Goal: Information Seeking & Learning: Learn about a topic

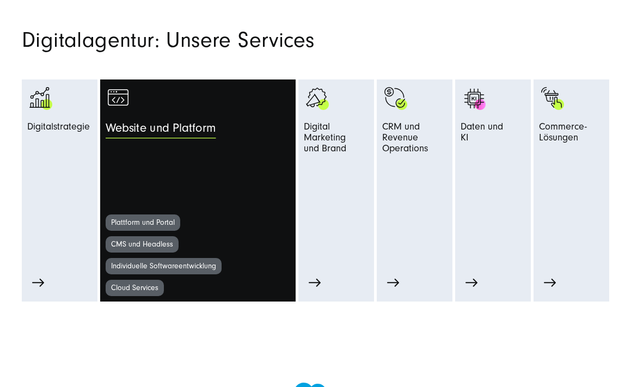
click at [222, 137] on div "Website und Platform" at bounding box center [221, 131] width 231 height 20
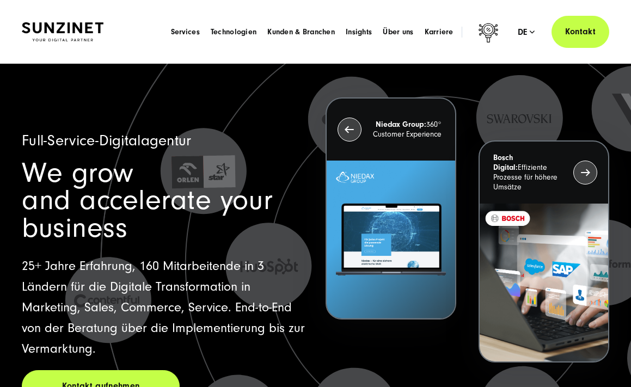
click at [76, 29] on img at bounding box center [63, 31] width 82 height 19
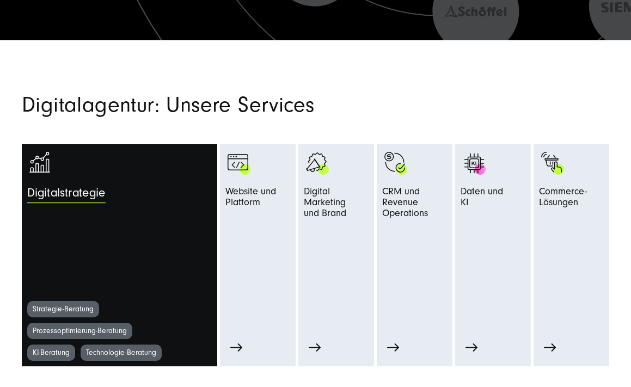
scroll to position [418, 0]
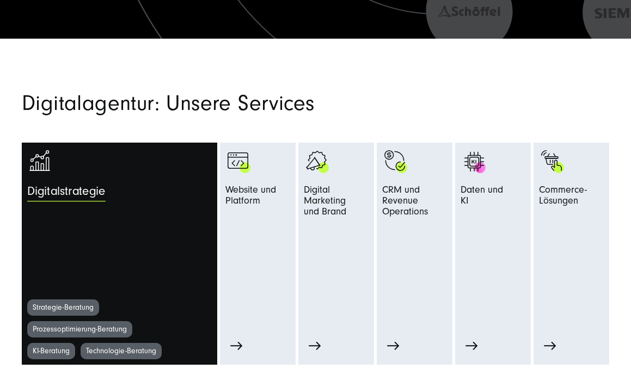
click at [67, 196] on span "Digitalstrategie" at bounding box center [66, 195] width 78 height 20
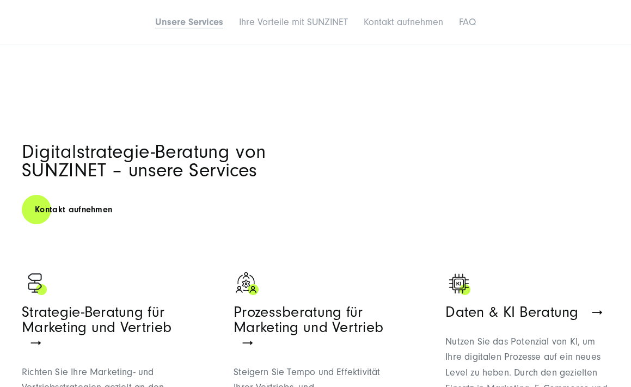
scroll to position [522, 0]
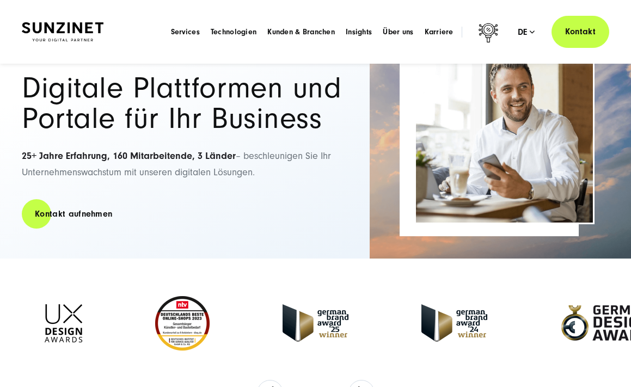
scroll to position [81, 0]
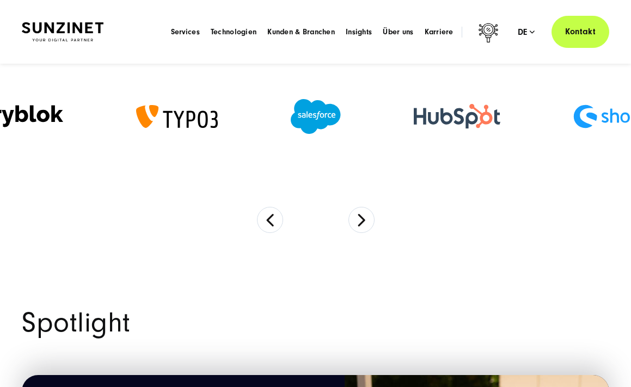
scroll to position [705, 0]
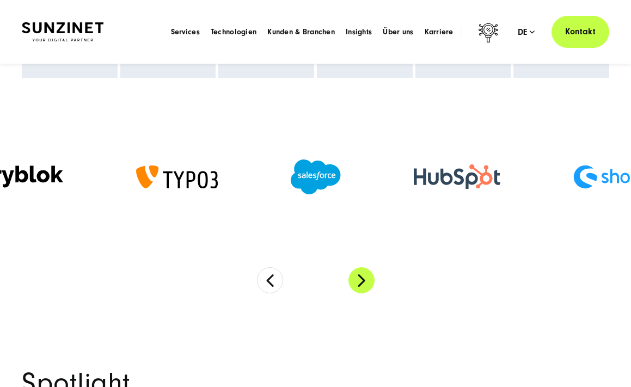
click at [371, 281] on button "Next" at bounding box center [362, 280] width 26 height 26
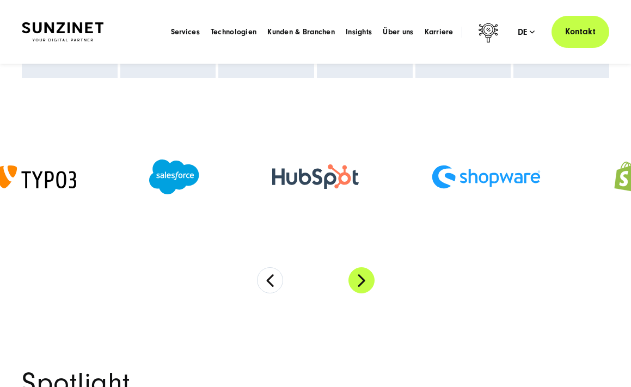
click at [371, 282] on button "Next" at bounding box center [362, 280] width 26 height 26
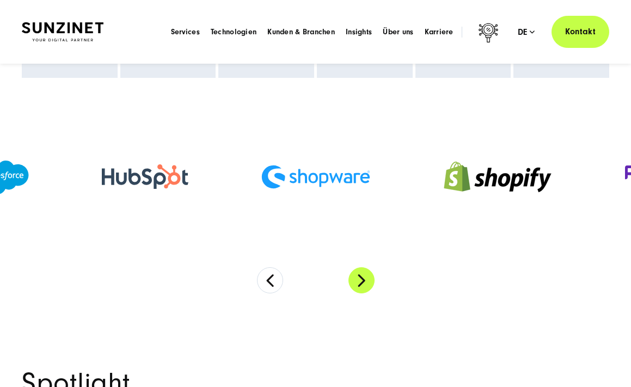
click at [370, 284] on button "Next" at bounding box center [362, 280] width 26 height 26
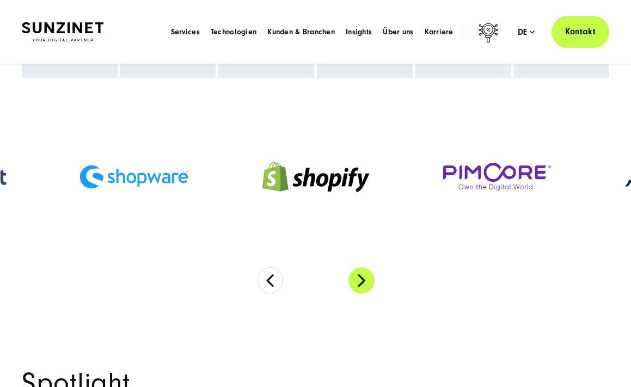
click at [370, 284] on button "Next" at bounding box center [362, 280] width 26 height 26
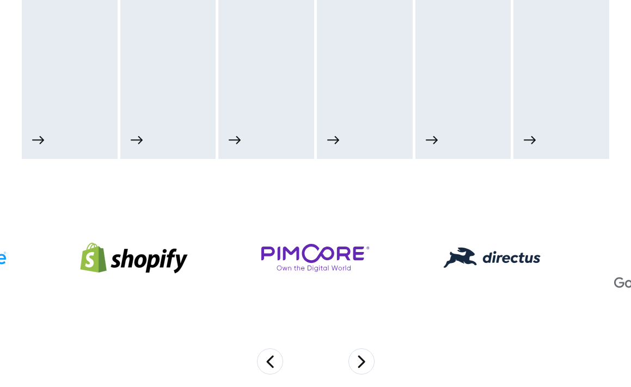
scroll to position [712, 0]
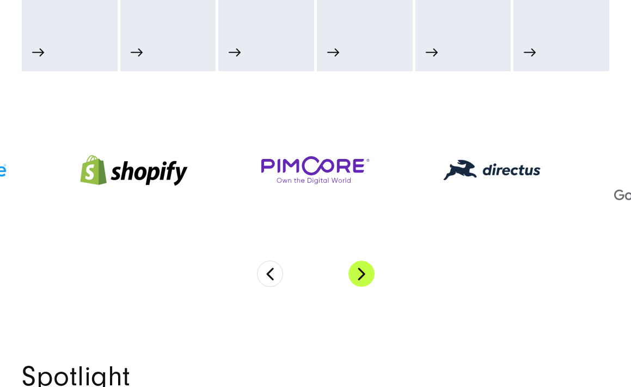
click at [369, 270] on button "Next" at bounding box center [362, 274] width 26 height 26
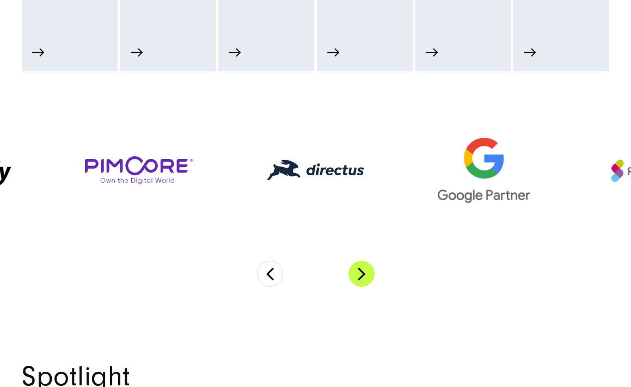
click at [368, 271] on button "Next" at bounding box center [362, 274] width 26 height 26
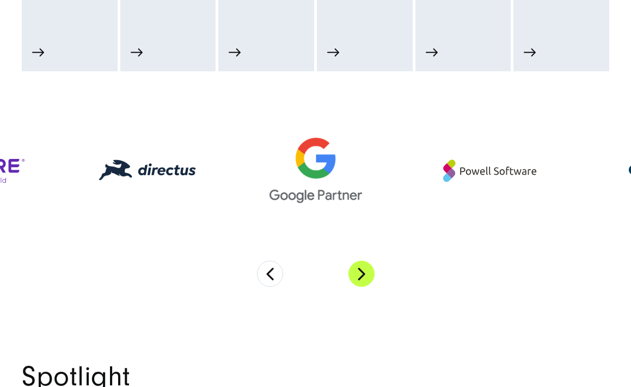
click at [368, 271] on button "Next" at bounding box center [362, 274] width 26 height 26
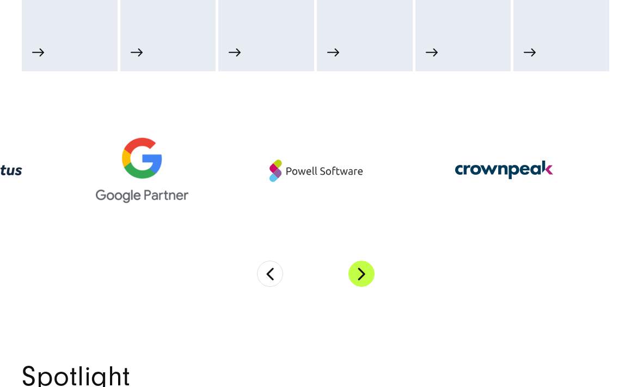
click at [368, 271] on button "Next" at bounding box center [362, 274] width 26 height 26
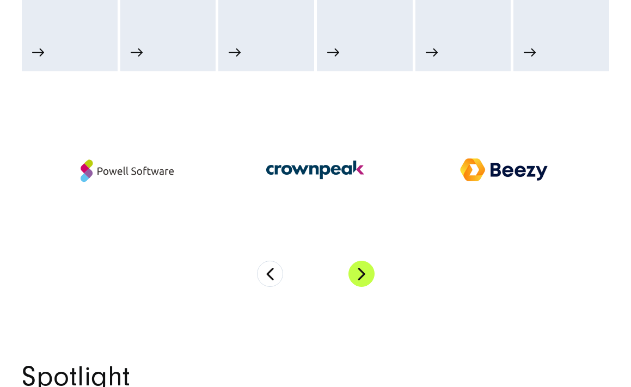
click at [368, 271] on button "Next" at bounding box center [362, 274] width 26 height 26
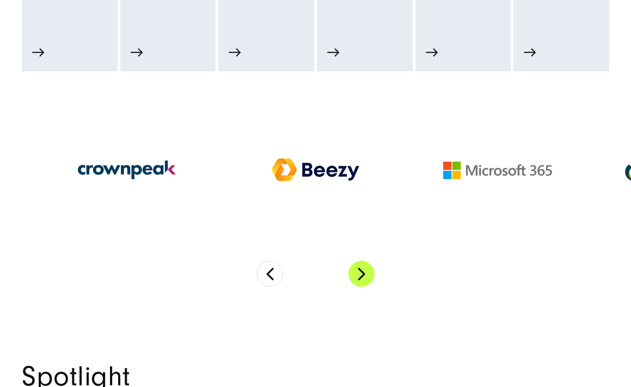
click at [368, 271] on button "Next" at bounding box center [362, 274] width 26 height 26
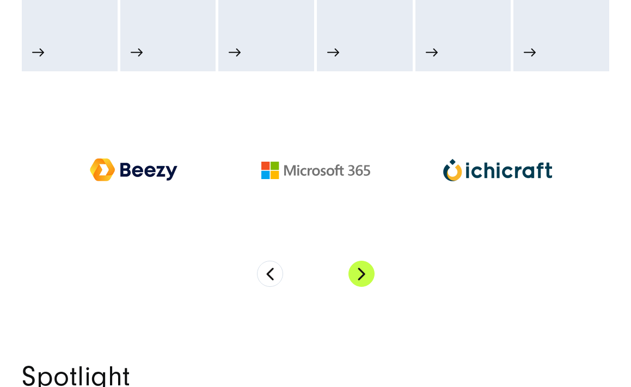
click at [368, 271] on button "Next" at bounding box center [362, 274] width 26 height 26
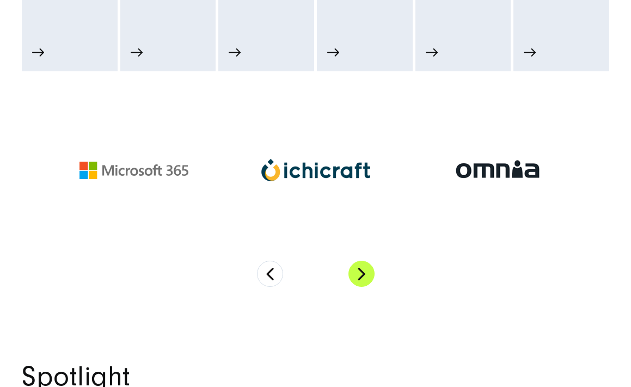
click at [368, 271] on button "Next" at bounding box center [362, 274] width 26 height 26
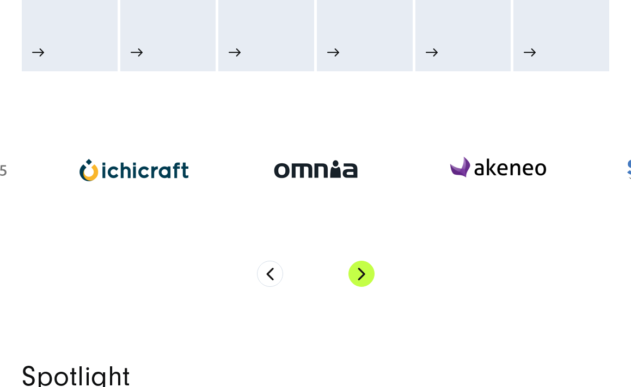
click at [368, 271] on button "Next" at bounding box center [362, 274] width 26 height 26
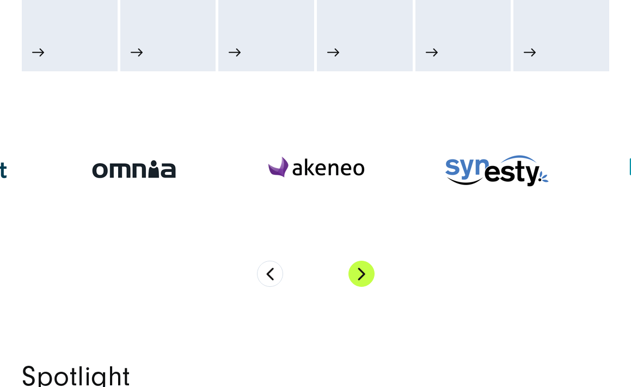
click at [361, 272] on button "Next" at bounding box center [362, 274] width 26 height 26
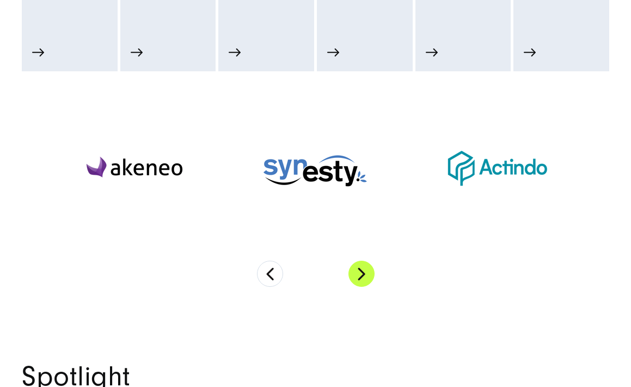
click at [361, 272] on button "Next" at bounding box center [362, 274] width 26 height 26
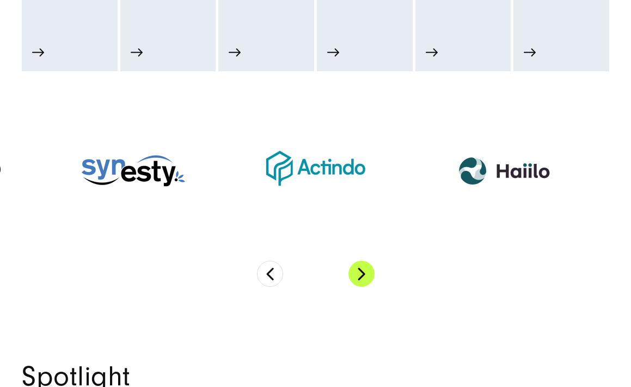
click at [361, 272] on button "Next" at bounding box center [362, 274] width 26 height 26
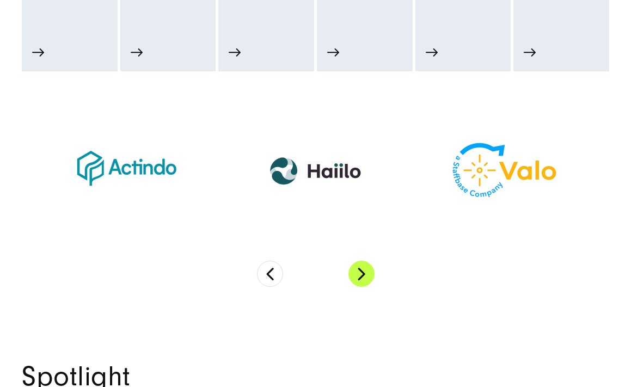
click at [361, 272] on button "Next" at bounding box center [362, 274] width 26 height 26
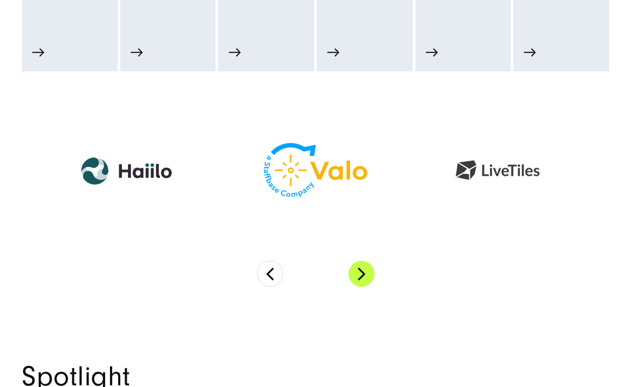
click at [361, 273] on button "Next" at bounding box center [362, 274] width 26 height 26
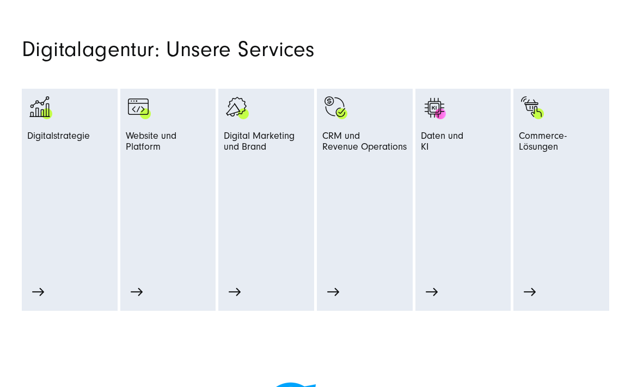
scroll to position [473, 0]
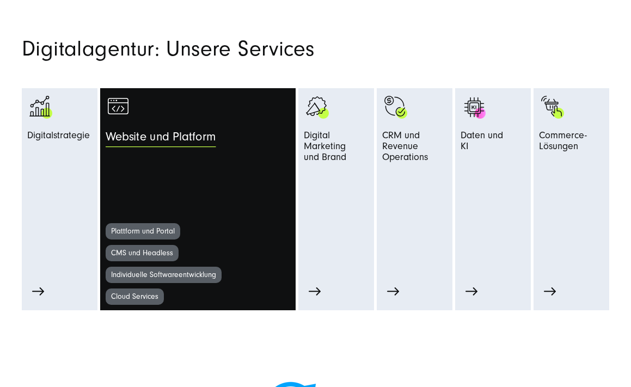
click at [166, 132] on span "Website und Platform" at bounding box center [161, 140] width 111 height 20
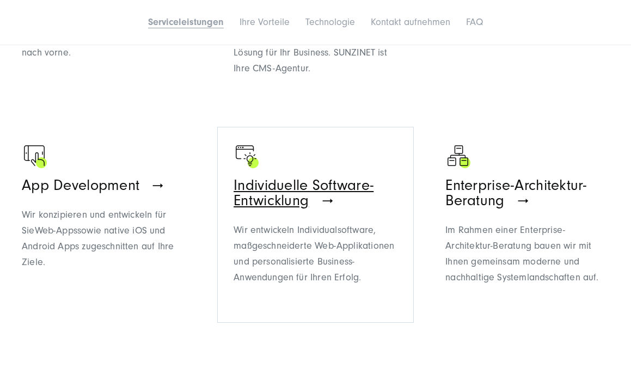
scroll to position [843, 0]
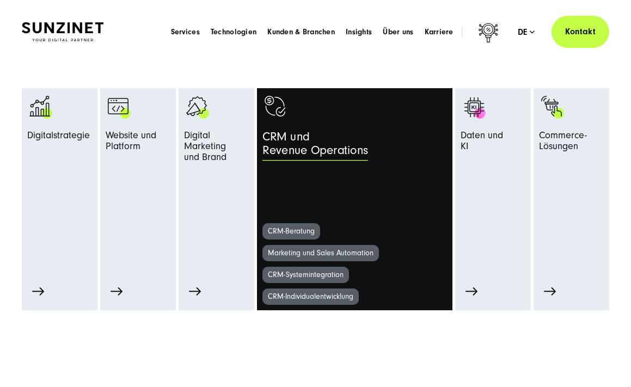
click at [300, 150] on span "CRM und Revenue Operations" at bounding box center [316, 146] width 106 height 33
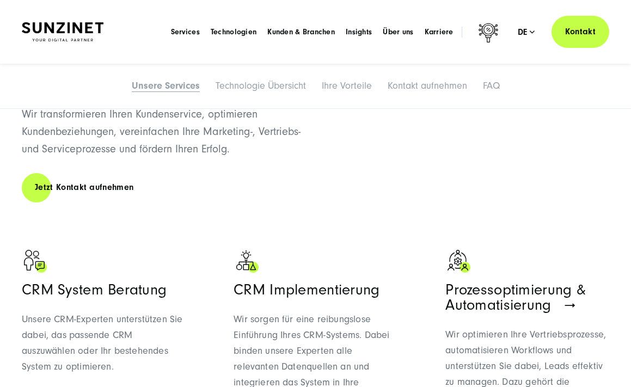
scroll to position [549, 0]
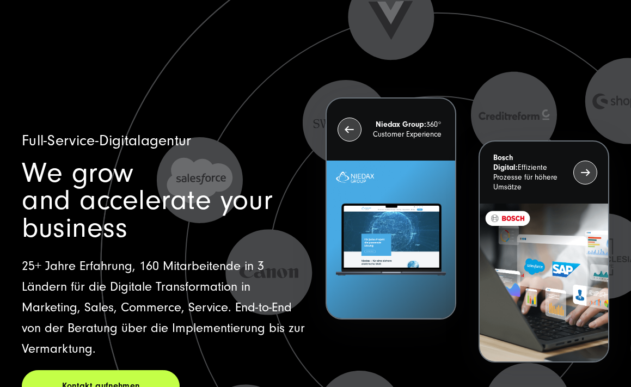
scroll to position [473, 0]
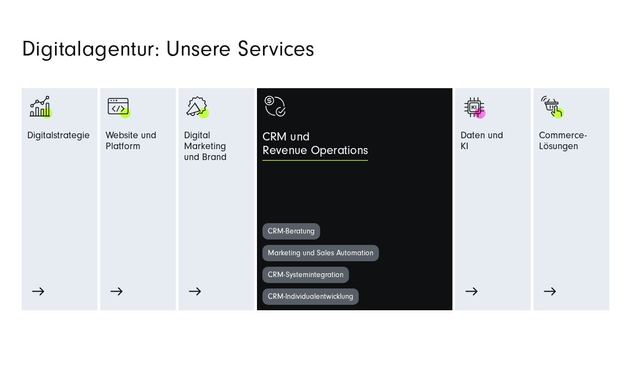
click at [295, 141] on span "CRM und Revenue Operations" at bounding box center [316, 146] width 106 height 33
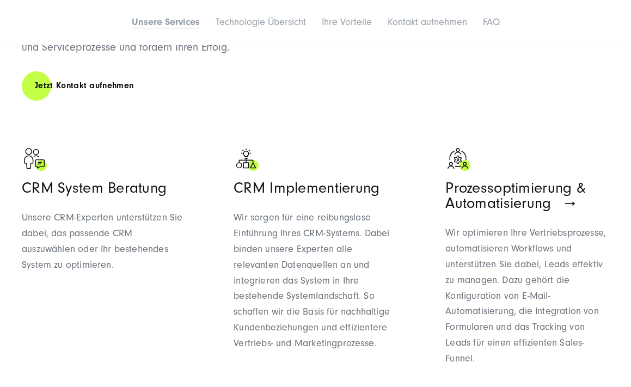
scroll to position [667, 0]
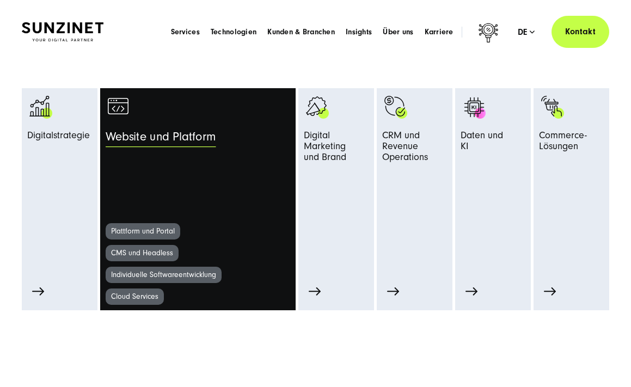
click at [127, 138] on span "Website und Platform" at bounding box center [161, 140] width 111 height 20
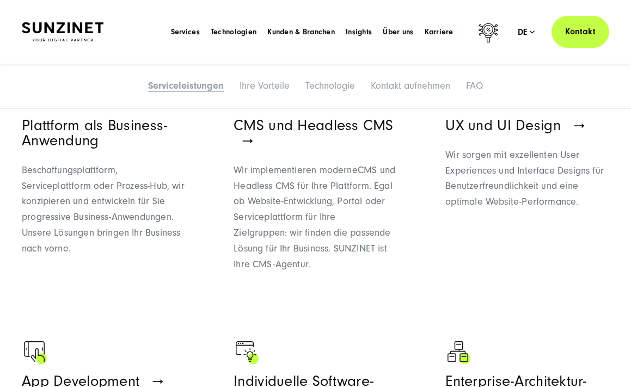
scroll to position [614, 0]
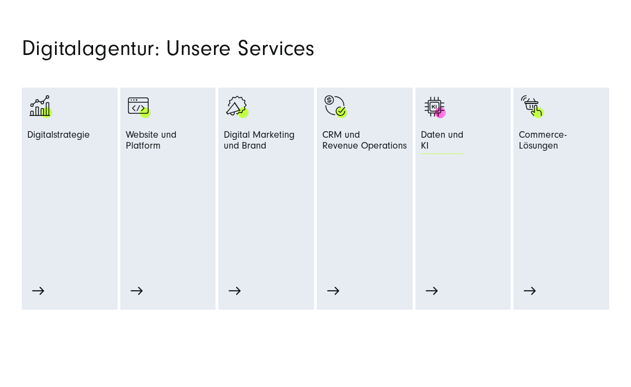
scroll to position [473, 0]
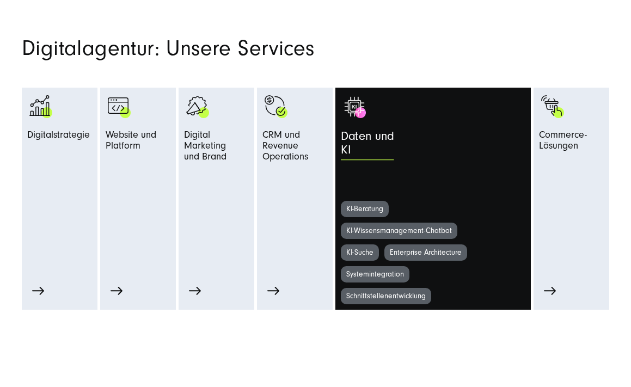
click at [384, 141] on span "Daten und KI" at bounding box center [367, 146] width 53 height 33
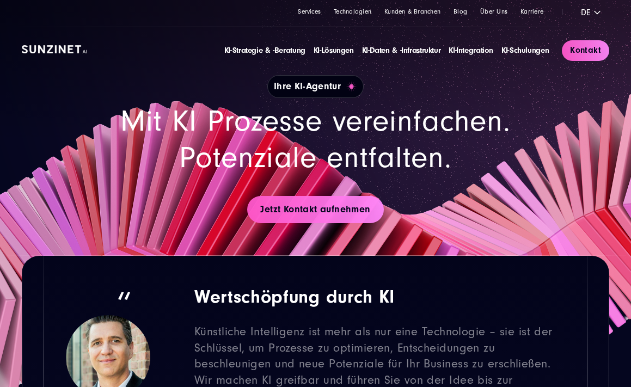
scroll to position [31, 0]
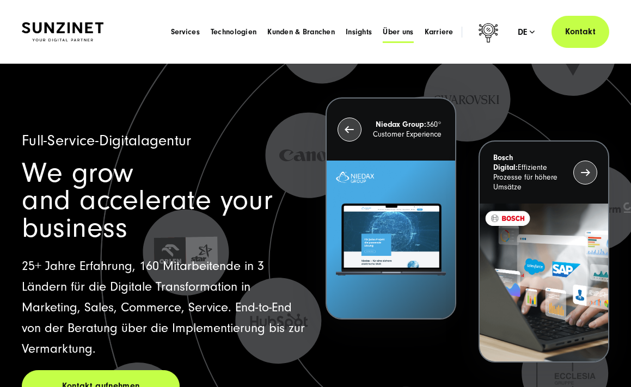
click at [402, 34] on span "Über uns" at bounding box center [398, 32] width 31 height 11
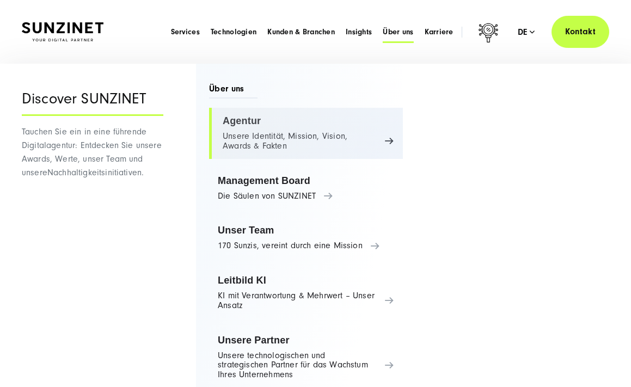
click at [327, 139] on link "Agentur Unsere Identität, Mission, Vision, Awards & Fakten" at bounding box center [306, 133] width 194 height 51
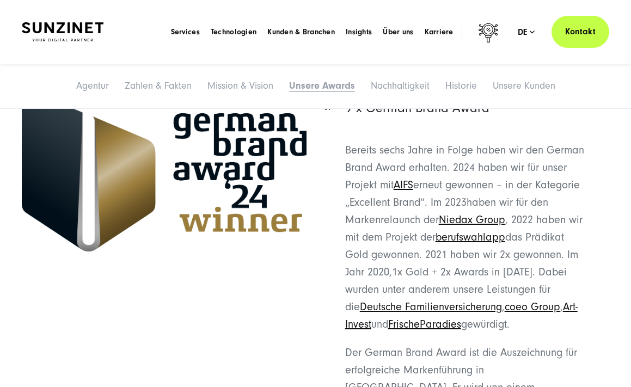
scroll to position [2523, 0]
